Goal: Task Accomplishment & Management: Manage account settings

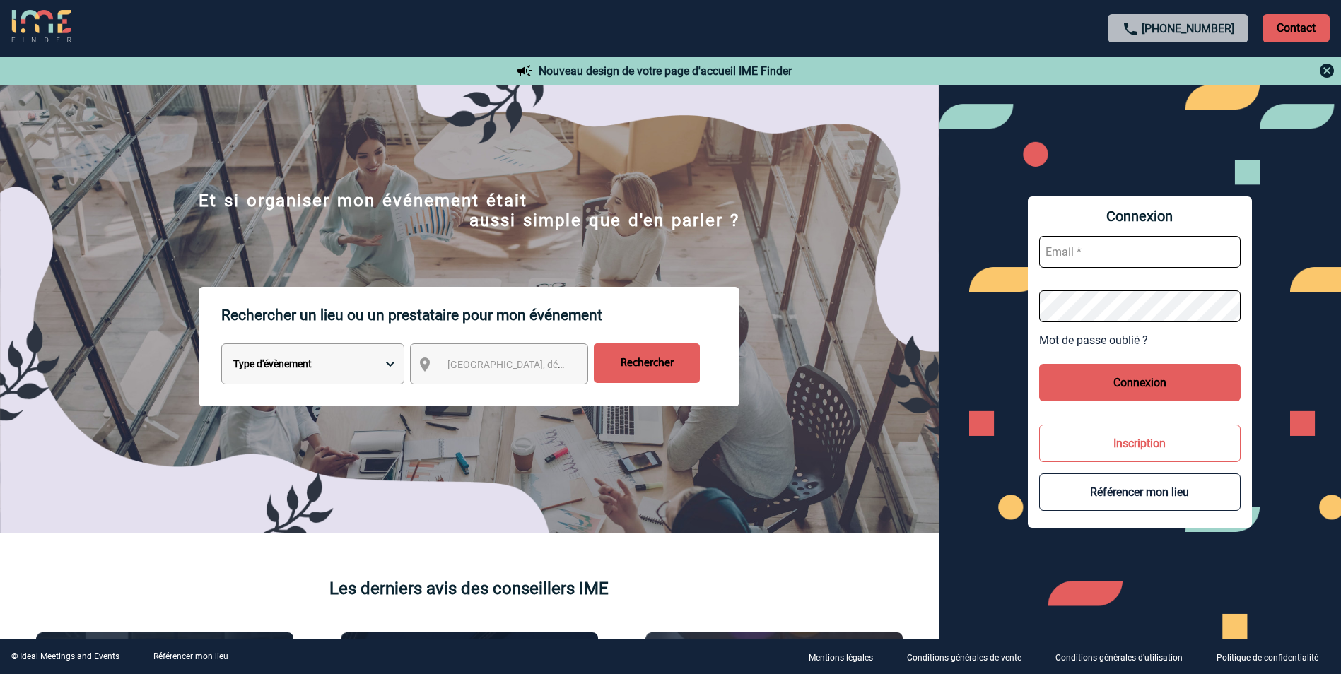
type input "[EMAIL_ADDRESS][DOMAIN_NAME]"
click at [1108, 389] on button "Connexion" at bounding box center [1139, 382] width 201 height 37
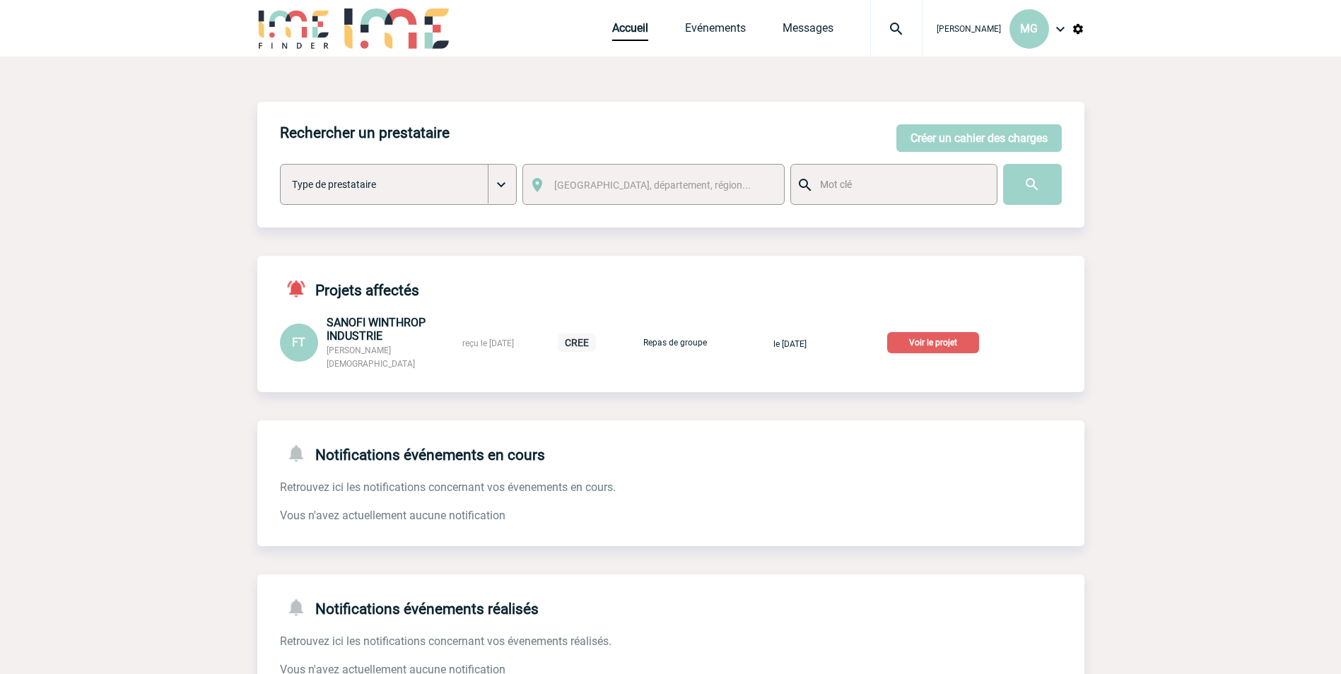
click at [900, 28] on img at bounding box center [896, 28] width 51 height 17
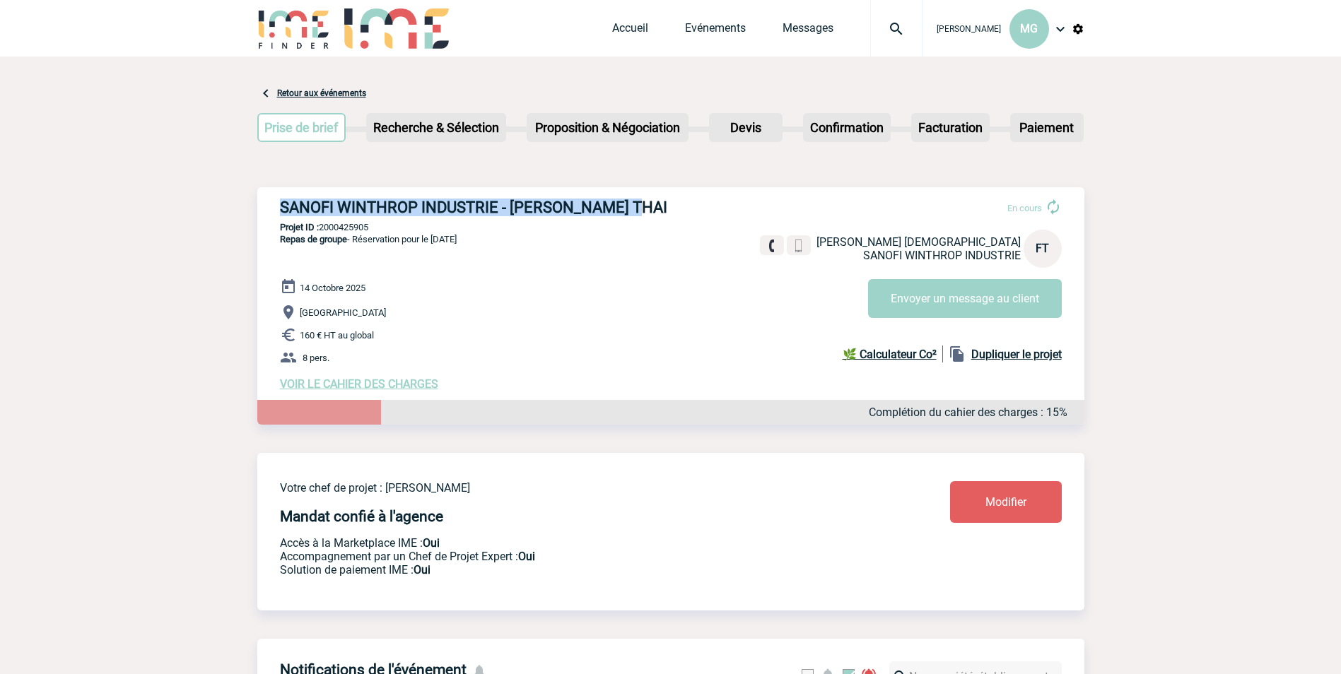
drag, startPoint x: 281, startPoint y: 209, endPoint x: 629, endPoint y: 213, distance: 347.8
click at [629, 213] on h3 "SANOFI WINTHROP INDUSTRIE - Frederique THAI" at bounding box center [492, 208] width 424 height 18
copy h3 "SANOFI WINTHROP INDUSTRIE - Frederique THAI"
click at [355, 227] on p "Projet ID : 2000425905" at bounding box center [670, 227] width 827 height 11
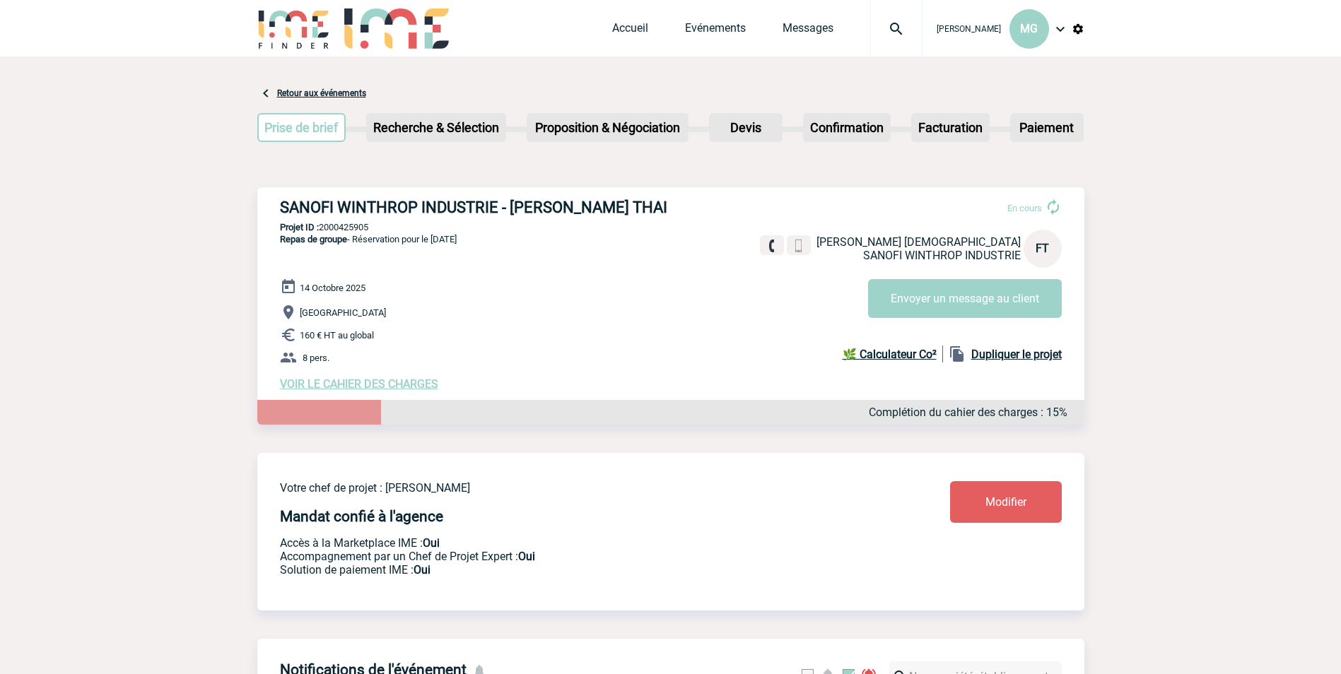
copy p "2000425905"
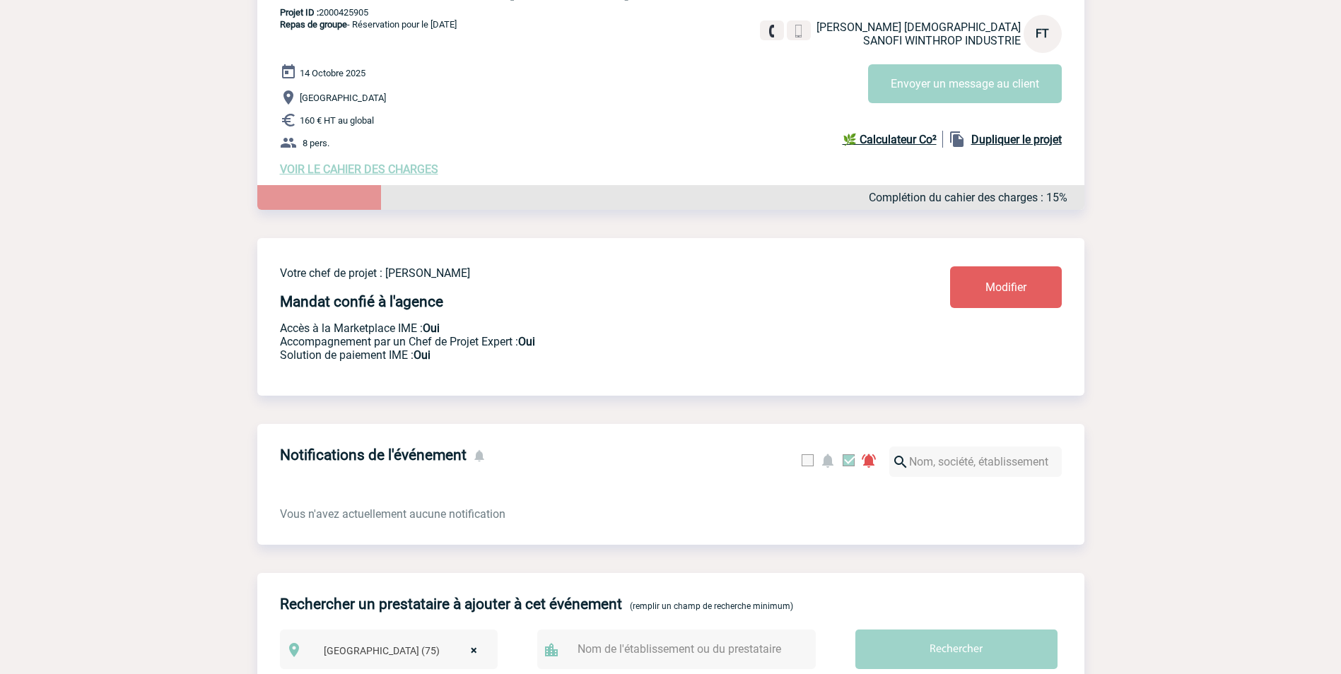
scroll to position [213, 0]
click at [974, 293] on link "Modifier" at bounding box center [1006, 289] width 112 height 42
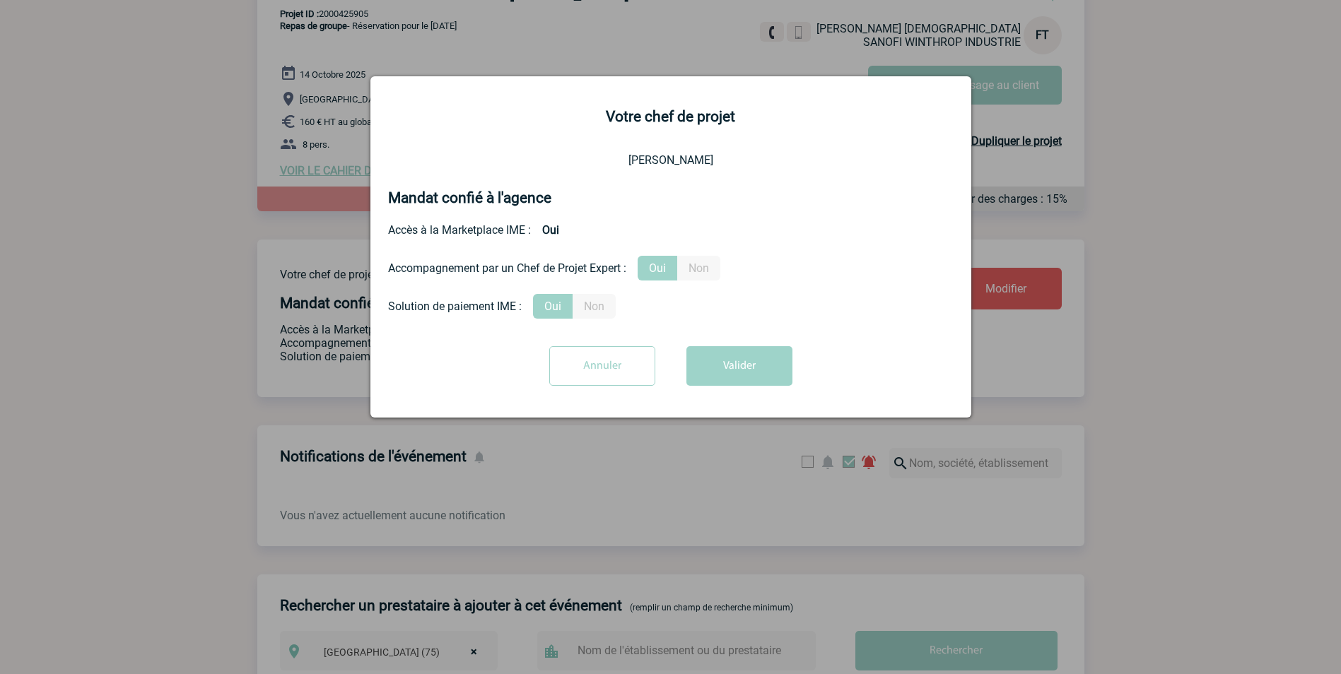
click at [594, 363] on input "Annuler" at bounding box center [602, 366] width 106 height 40
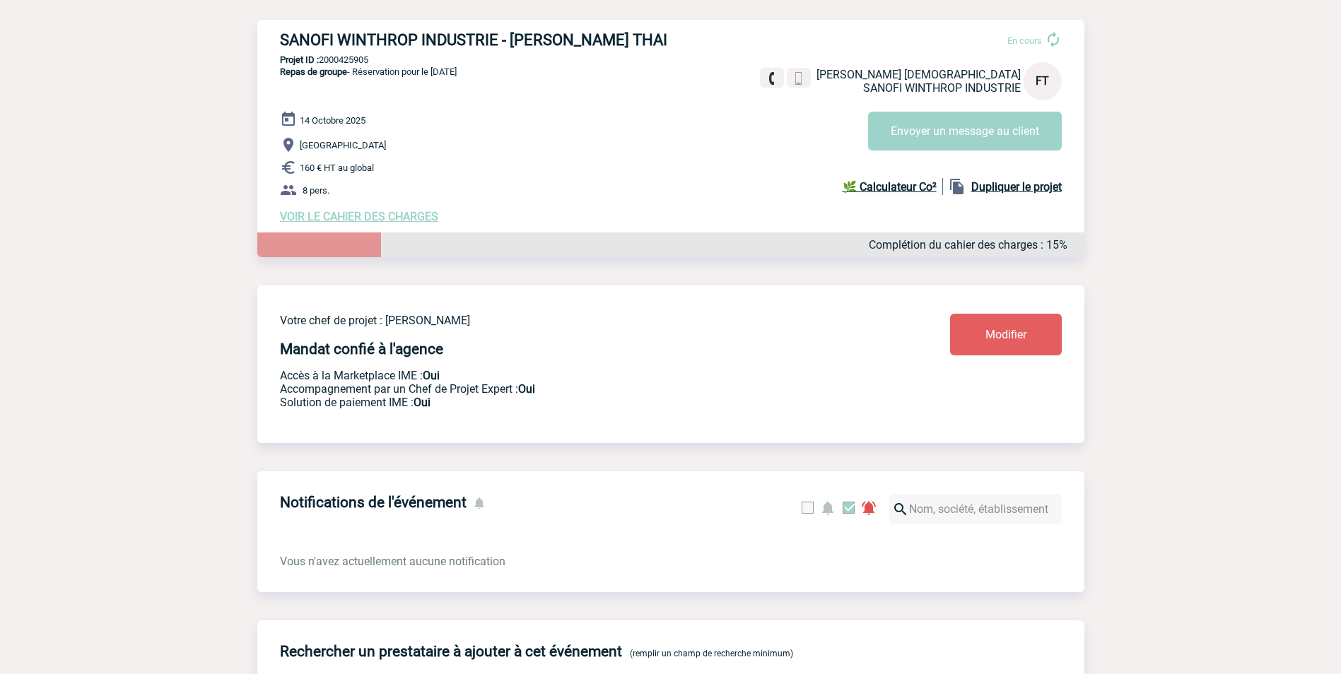
scroll to position [143, 0]
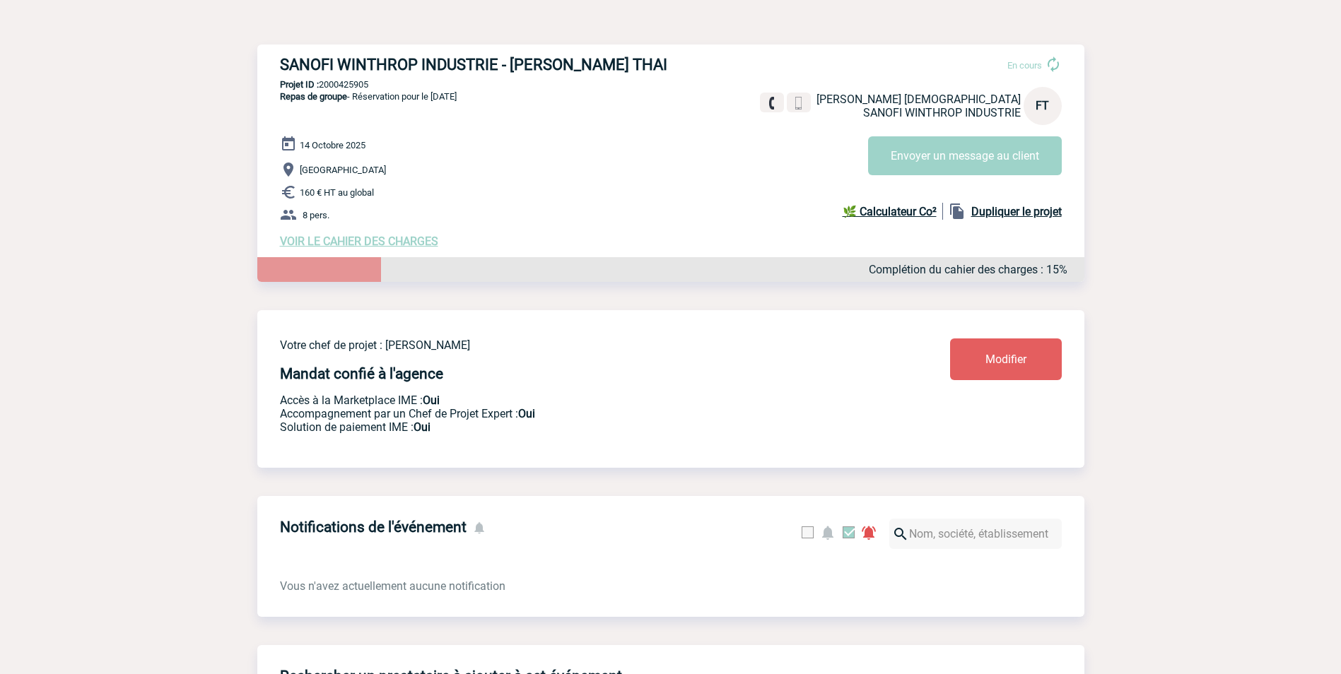
click at [418, 244] on span "VOIR LE CAHIER DES CHARGES" at bounding box center [359, 241] width 158 height 13
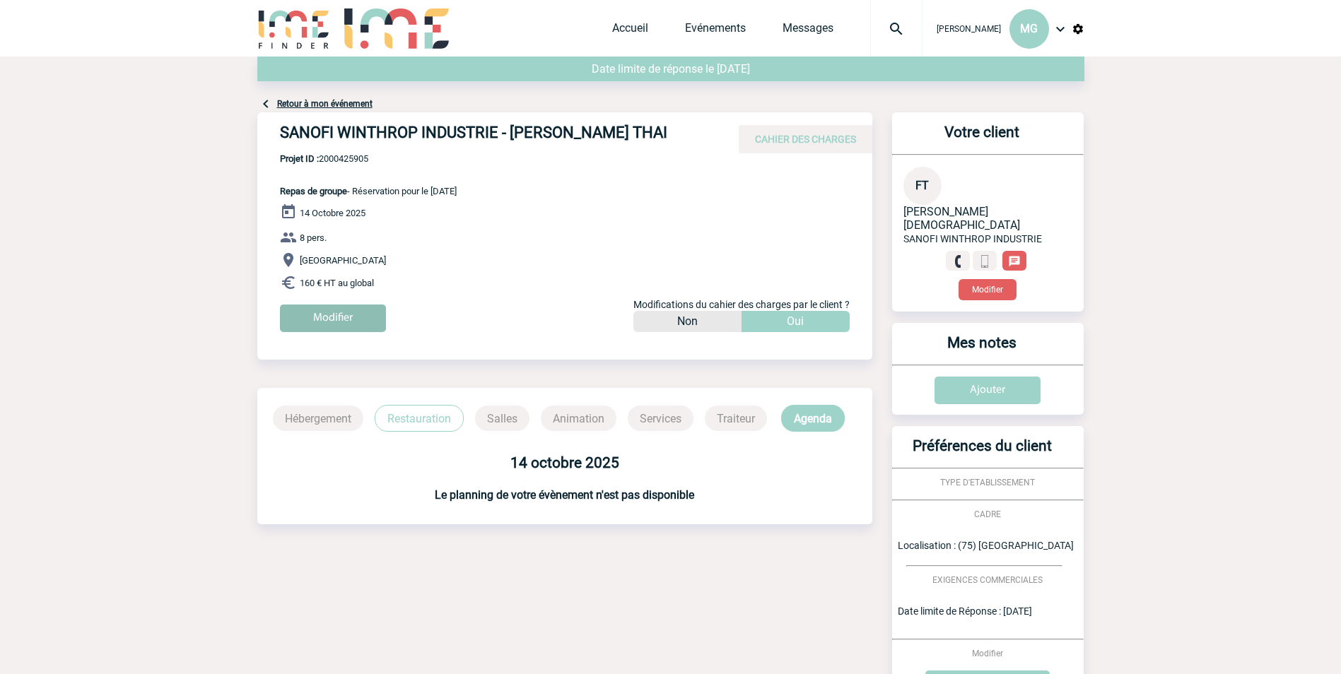
click at [333, 319] on input "Modifier" at bounding box center [333, 319] width 106 height 28
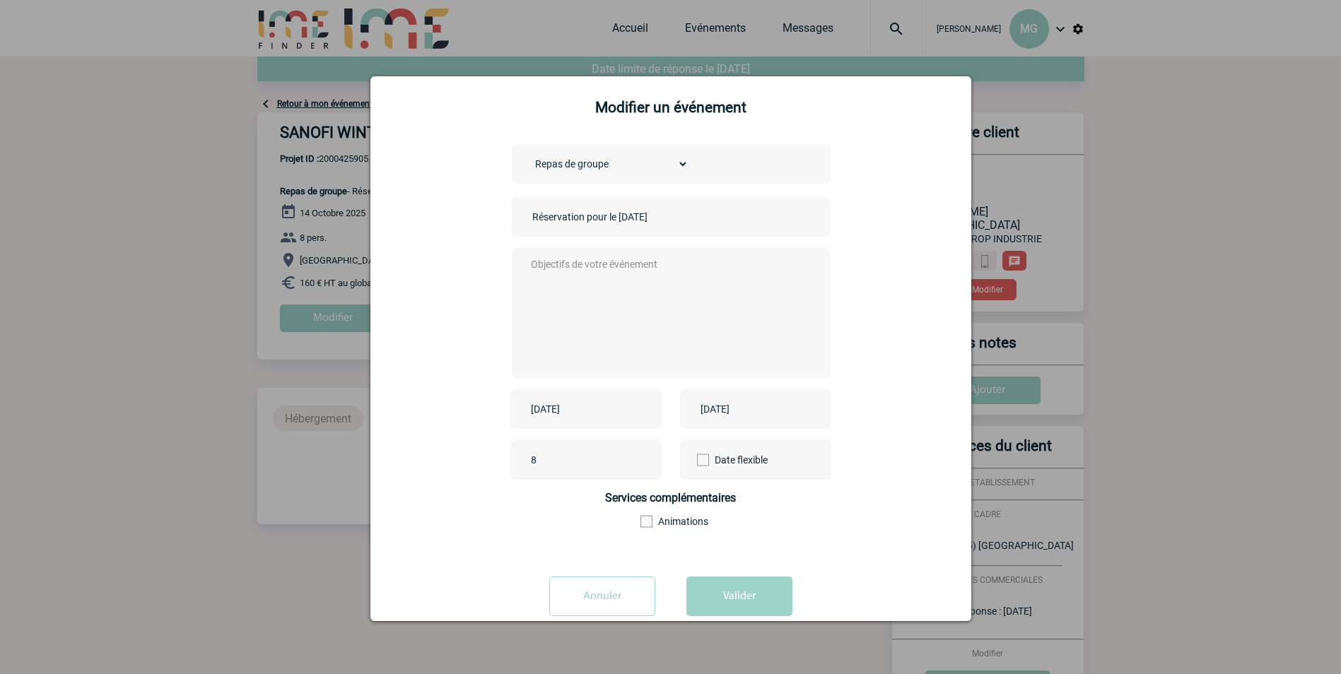
scroll to position [37, 0]
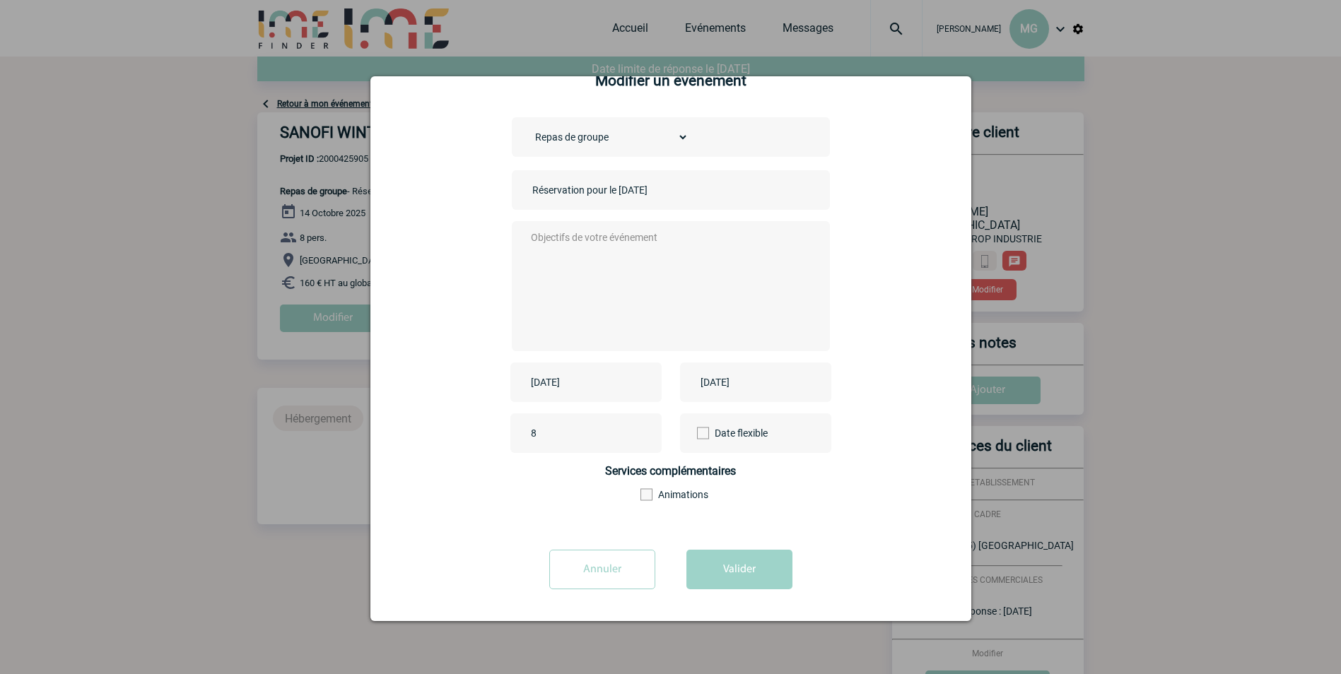
click at [591, 560] on input "Annuler" at bounding box center [602, 570] width 106 height 40
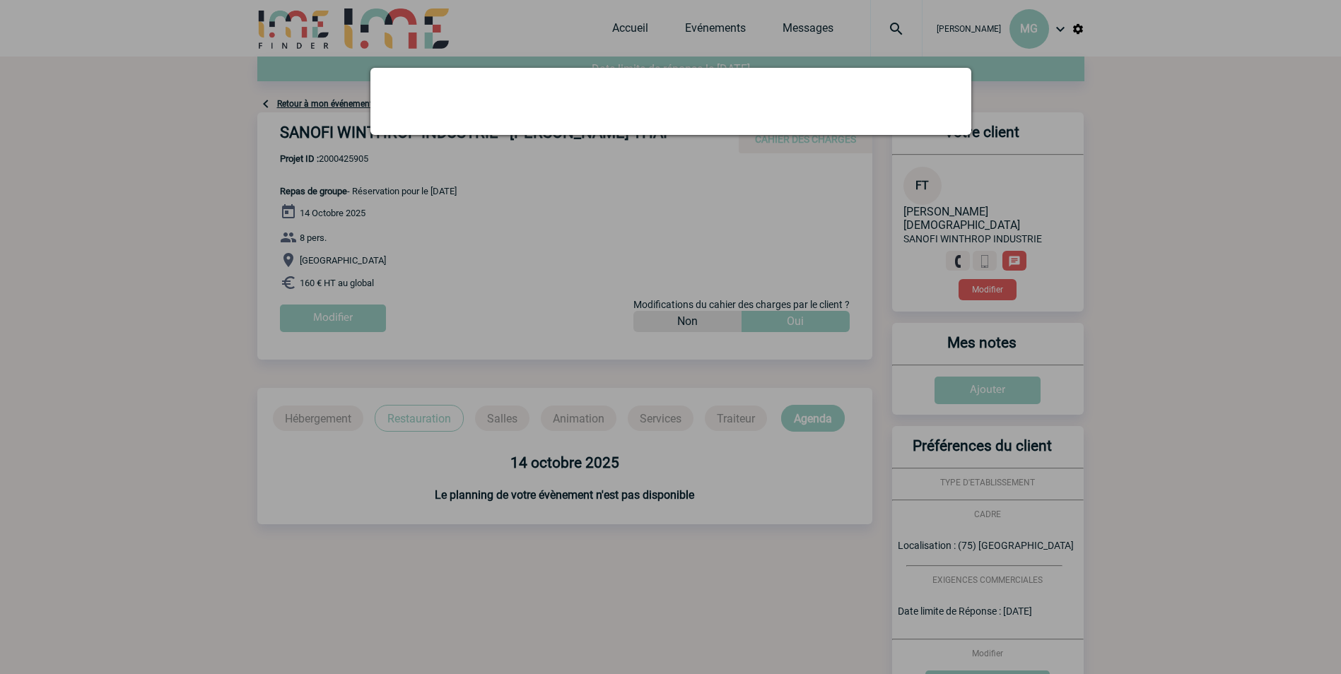
scroll to position [0, 0]
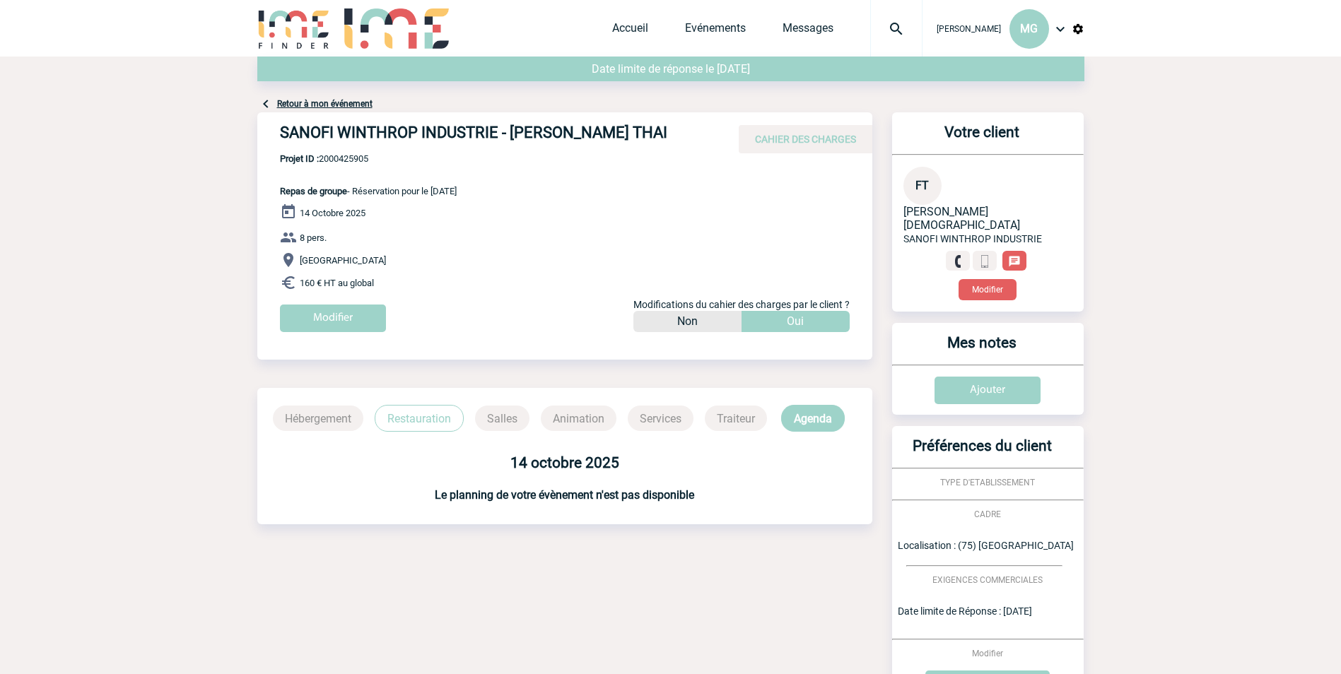
click at [812, 147] on div "CAHIER DES CHARGES" at bounding box center [806, 139] width 134 height 28
click at [331, 319] on input "Modifier" at bounding box center [333, 319] width 106 height 28
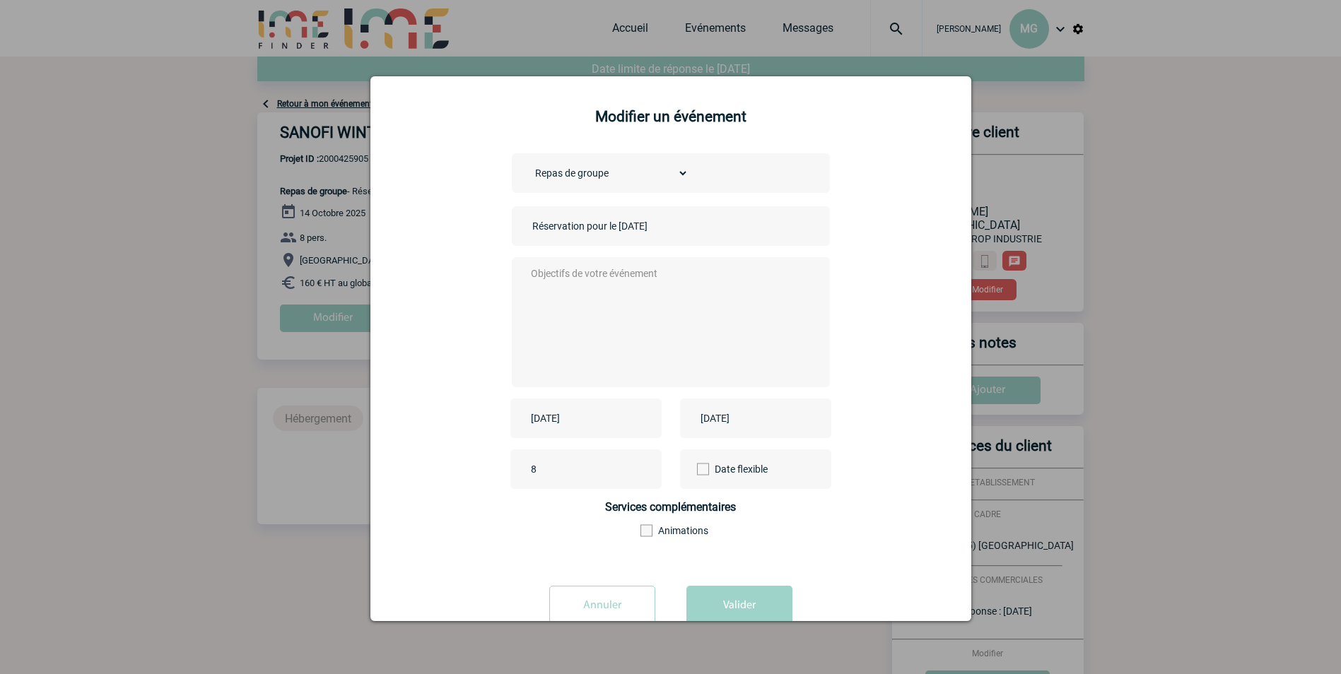
click at [588, 601] on input "Annuler" at bounding box center [602, 606] width 106 height 40
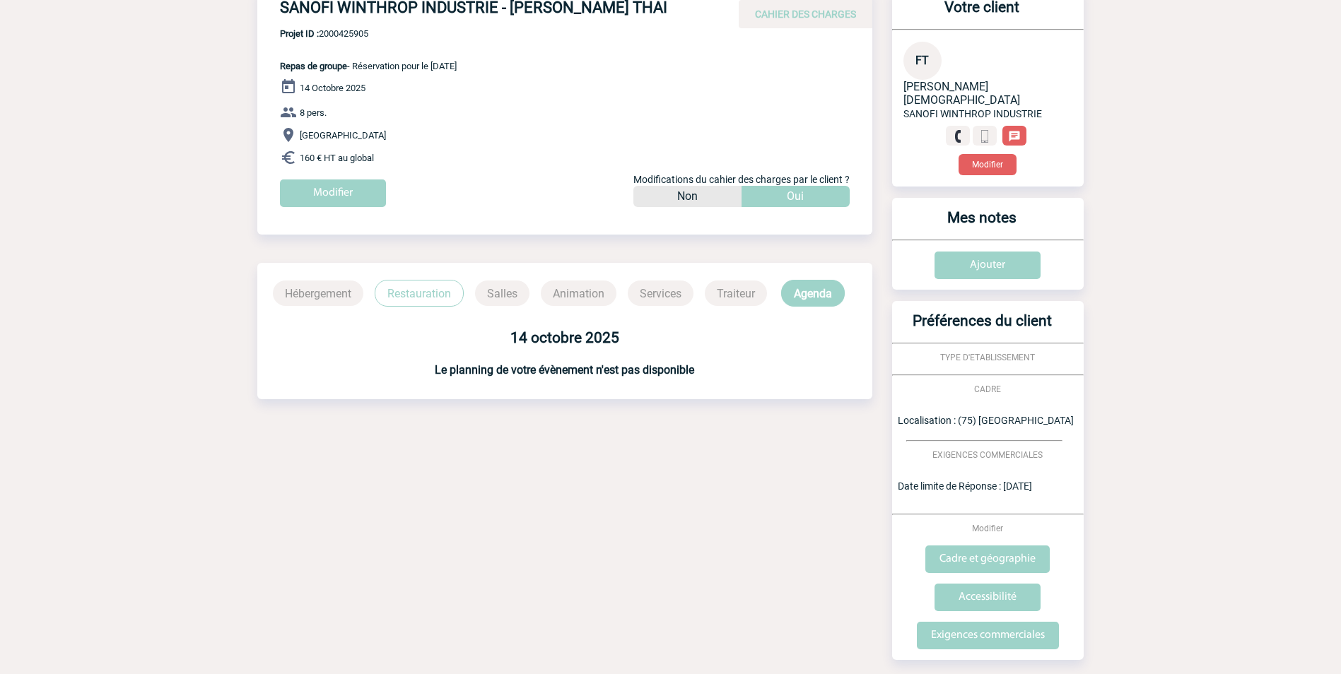
scroll to position [141, 0]
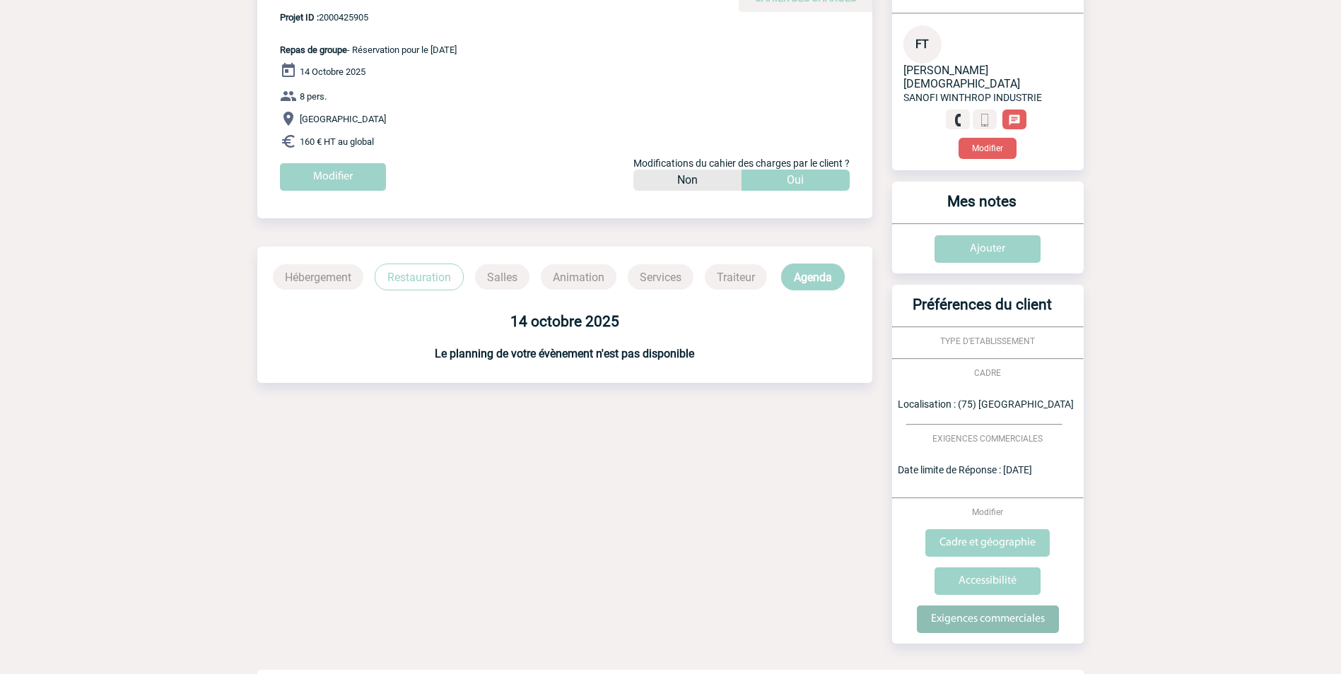
click at [977, 606] on input "Exigences commerciales" at bounding box center [988, 620] width 142 height 28
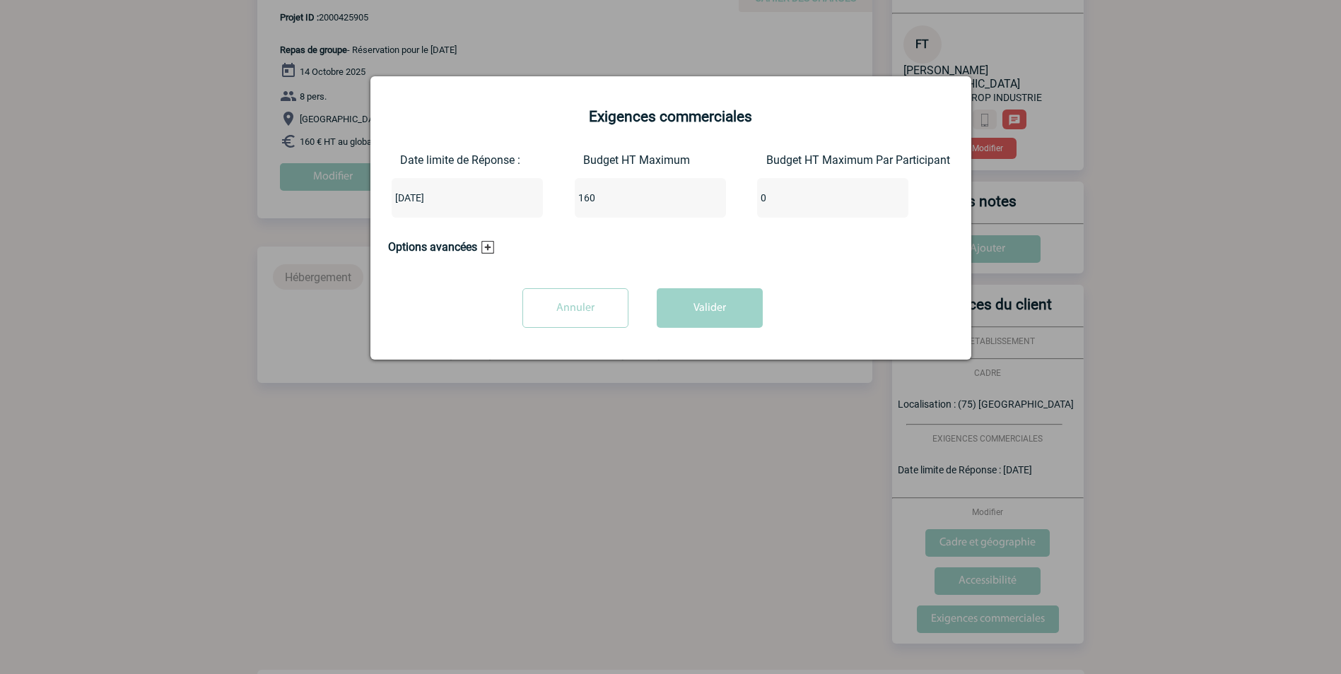
click at [639, 204] on input "160" at bounding box center [641, 198] width 133 height 18
type input "1"
type input "720"
click at [719, 315] on button "Valider" at bounding box center [710, 308] width 106 height 40
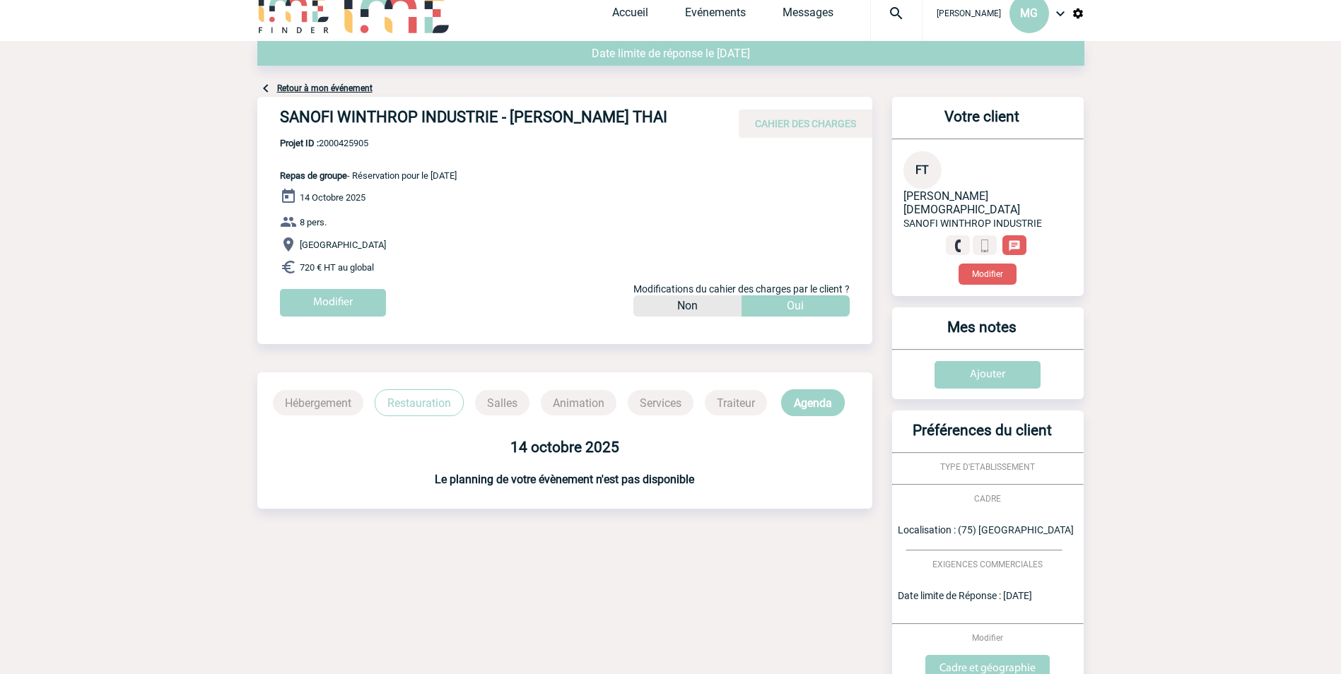
scroll to position [0, 0]
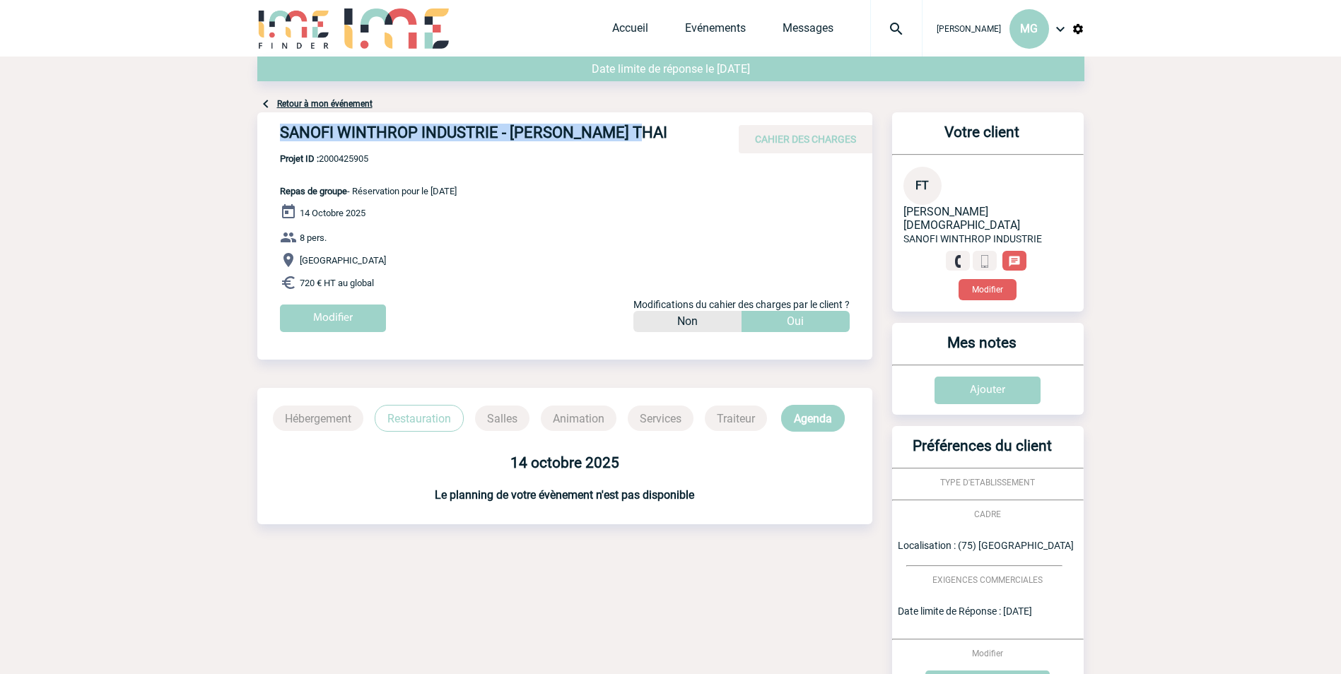
drag, startPoint x: 280, startPoint y: 134, endPoint x: 624, endPoint y: 136, distance: 344.2
click at [624, 136] on h4 "SANOFI WINTHROP INDUSTRIE - Frederique THAI" at bounding box center [492, 136] width 424 height 24
drag, startPoint x: 624, startPoint y: 136, endPoint x: 611, endPoint y: 129, distance: 15.2
copy h4 "SANOFI WINTHROP INDUSTRIE - Frederique THAI"
